Goal: Check status: Check status

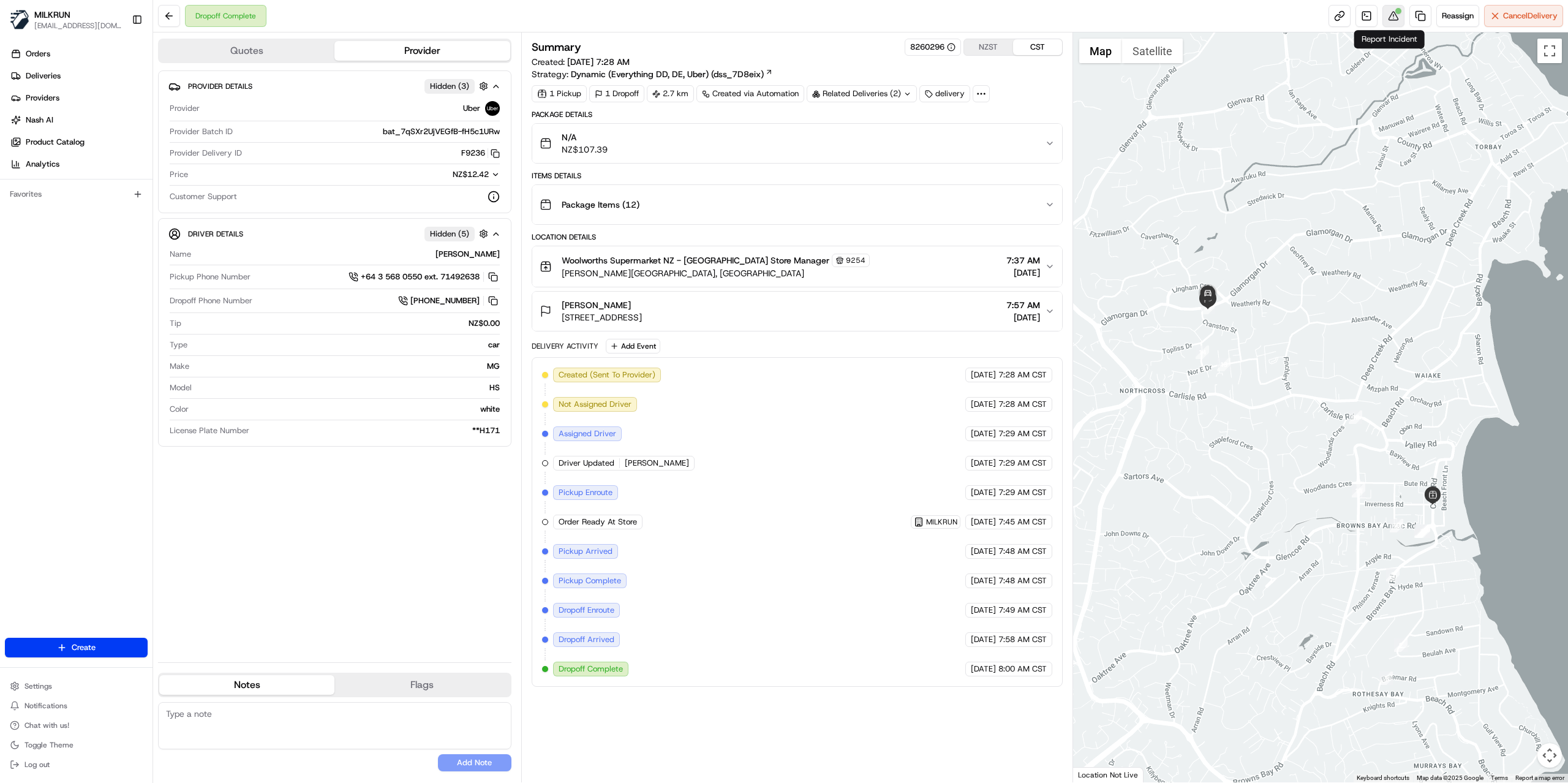
click at [1395, 13] on div at bounding box center [1398, 10] width 6 height 6
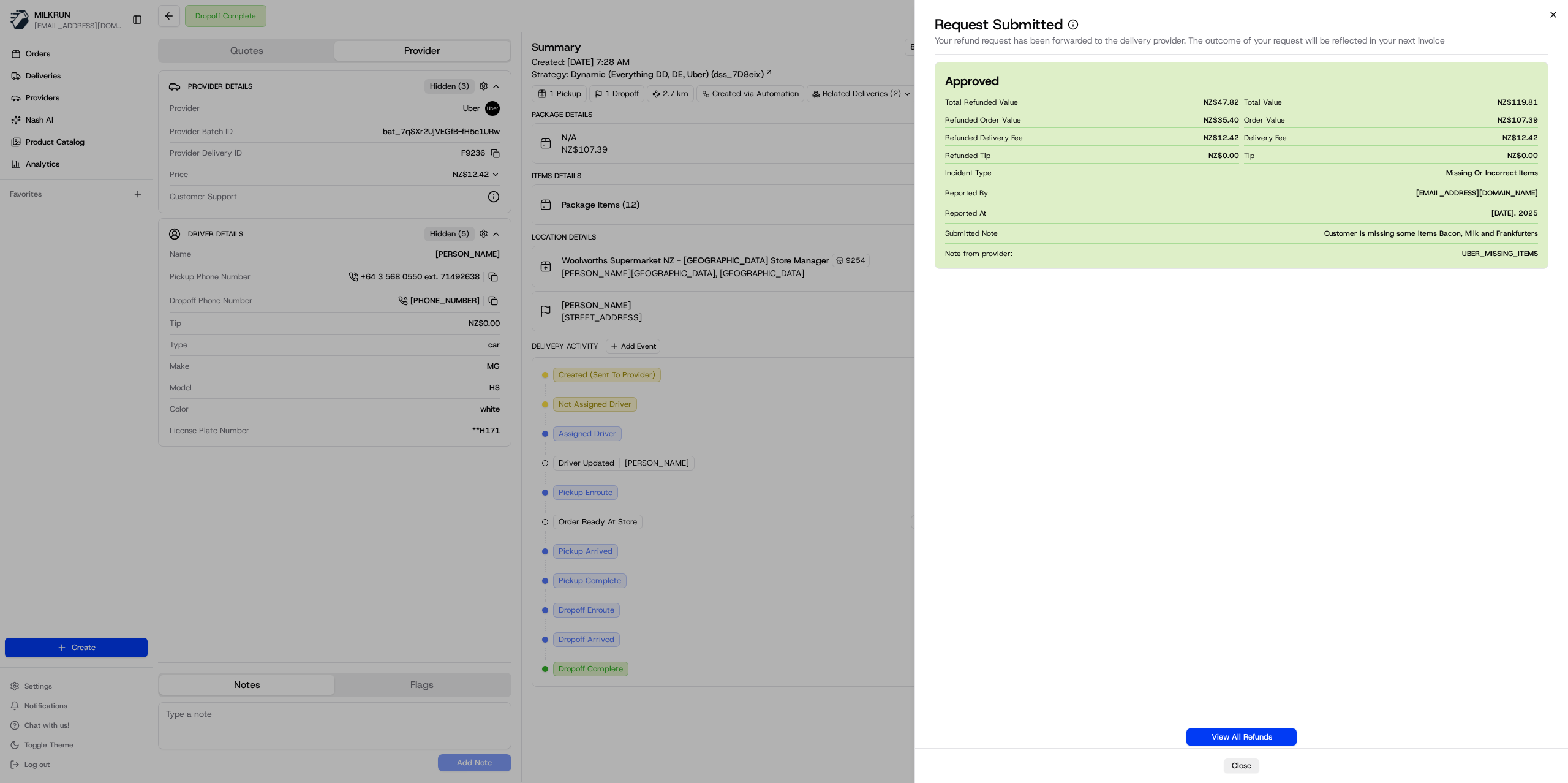
click at [1554, 13] on icon "button" at bounding box center [1554, 15] width 10 height 10
